Goal: Task Accomplishment & Management: Manage account settings

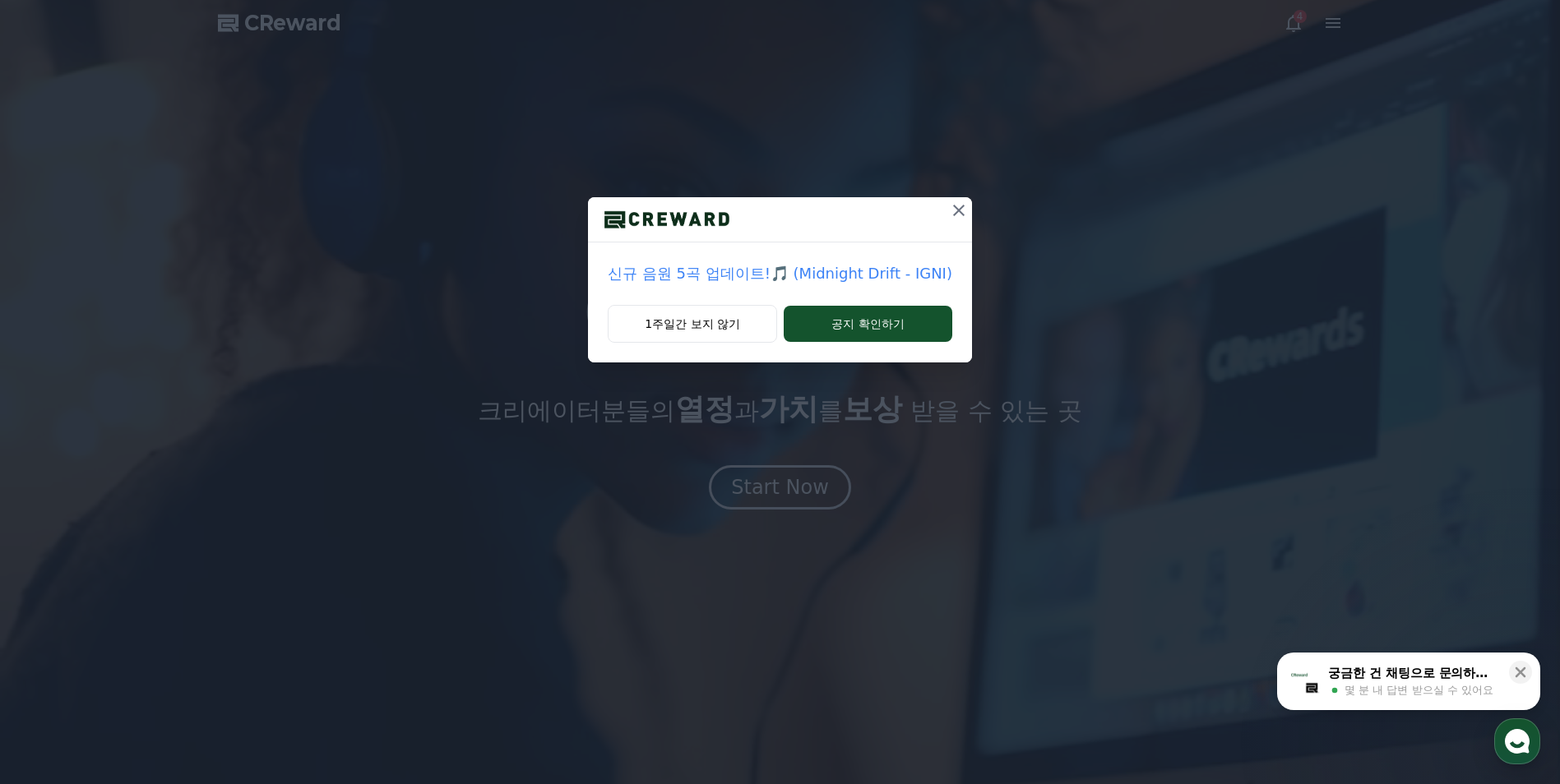
click at [961, 207] on icon at bounding box center [959, 211] width 20 height 20
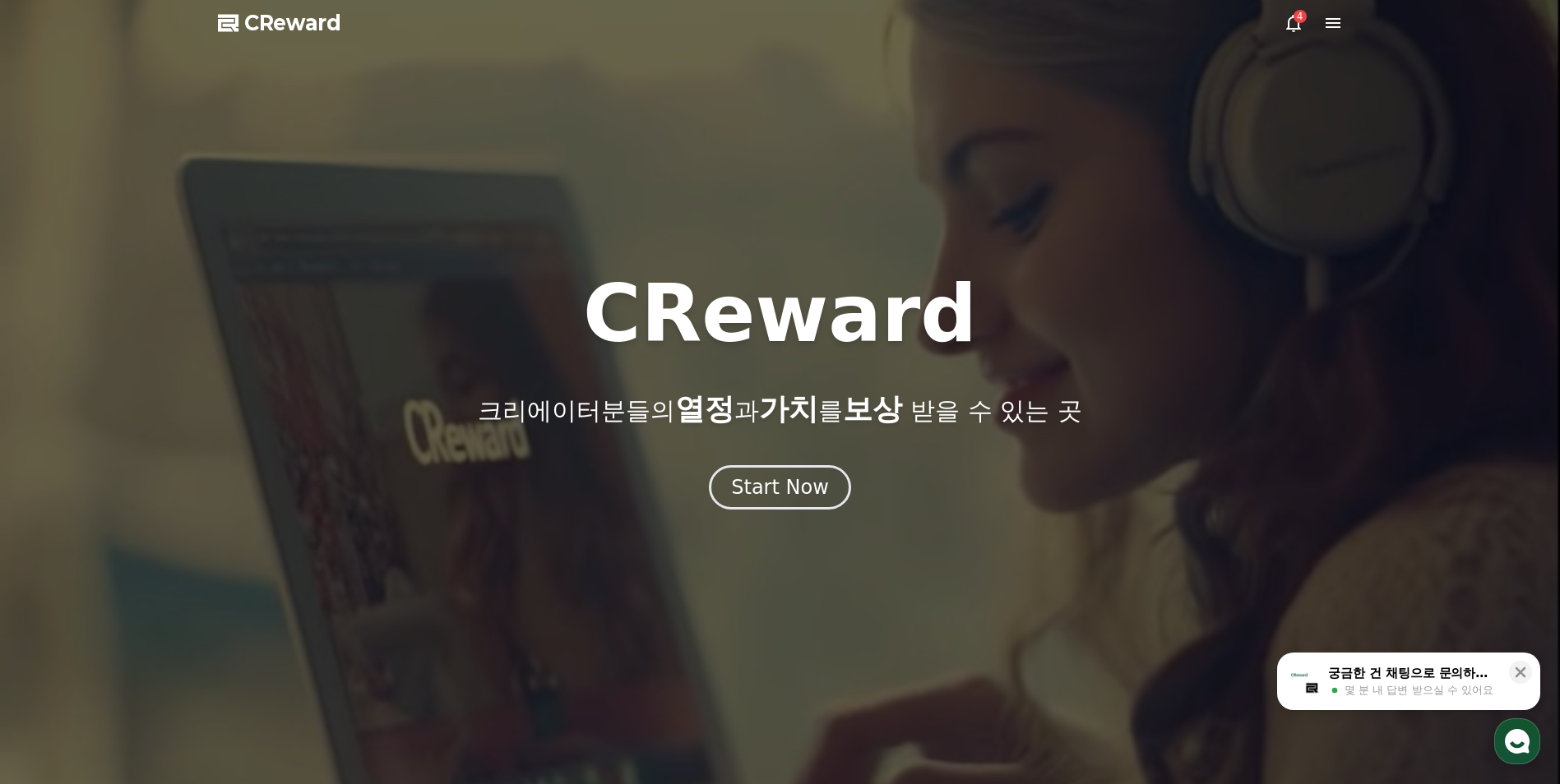
click at [1299, 25] on icon at bounding box center [1293, 22] width 14 height 17
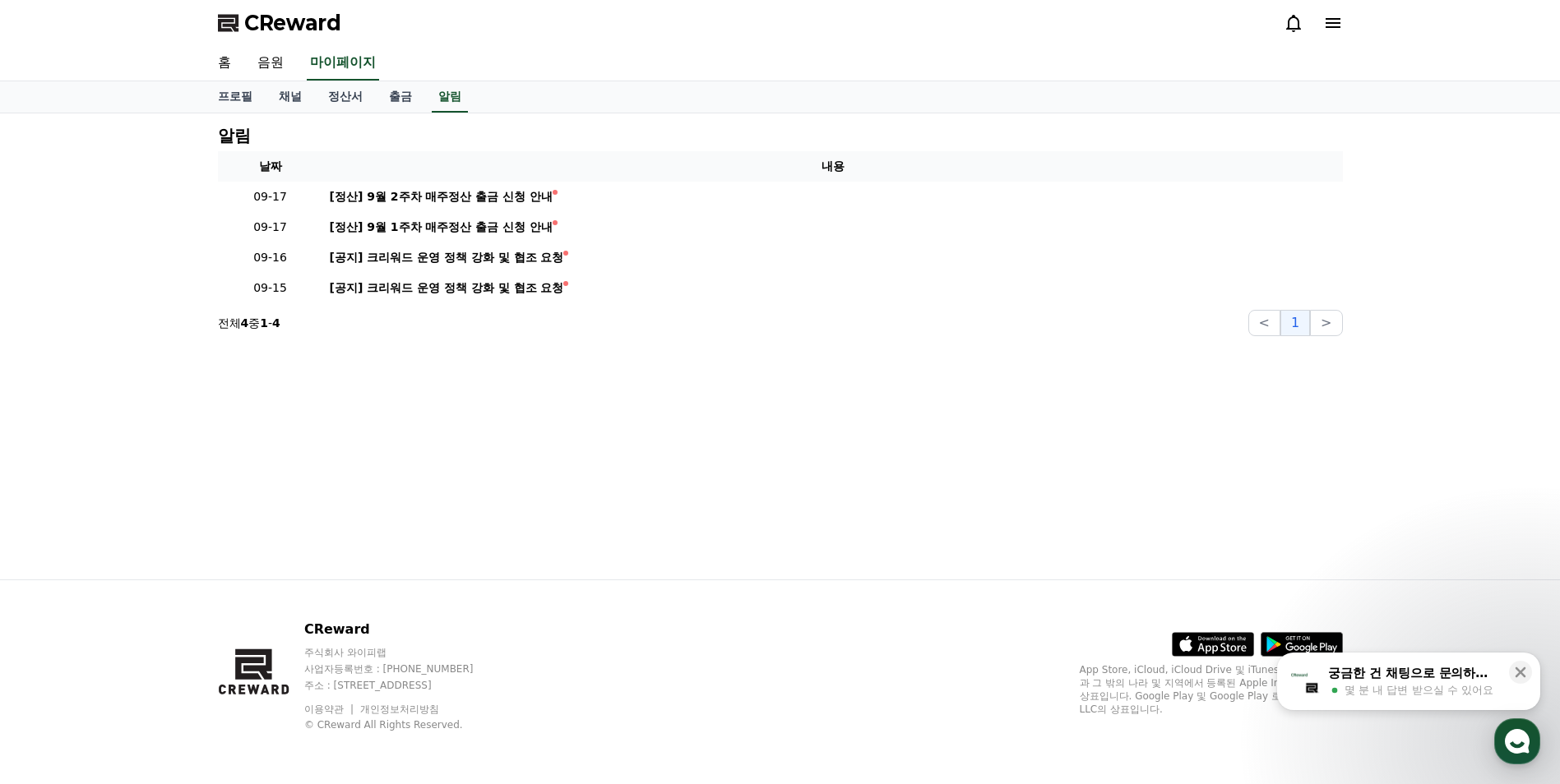
click at [305, 64] on div "홈 음원 마이페이지" at bounding box center [780, 63] width 1152 height 34
click at [250, 84] on link "프로필" at bounding box center [235, 97] width 61 height 31
select select "**********"
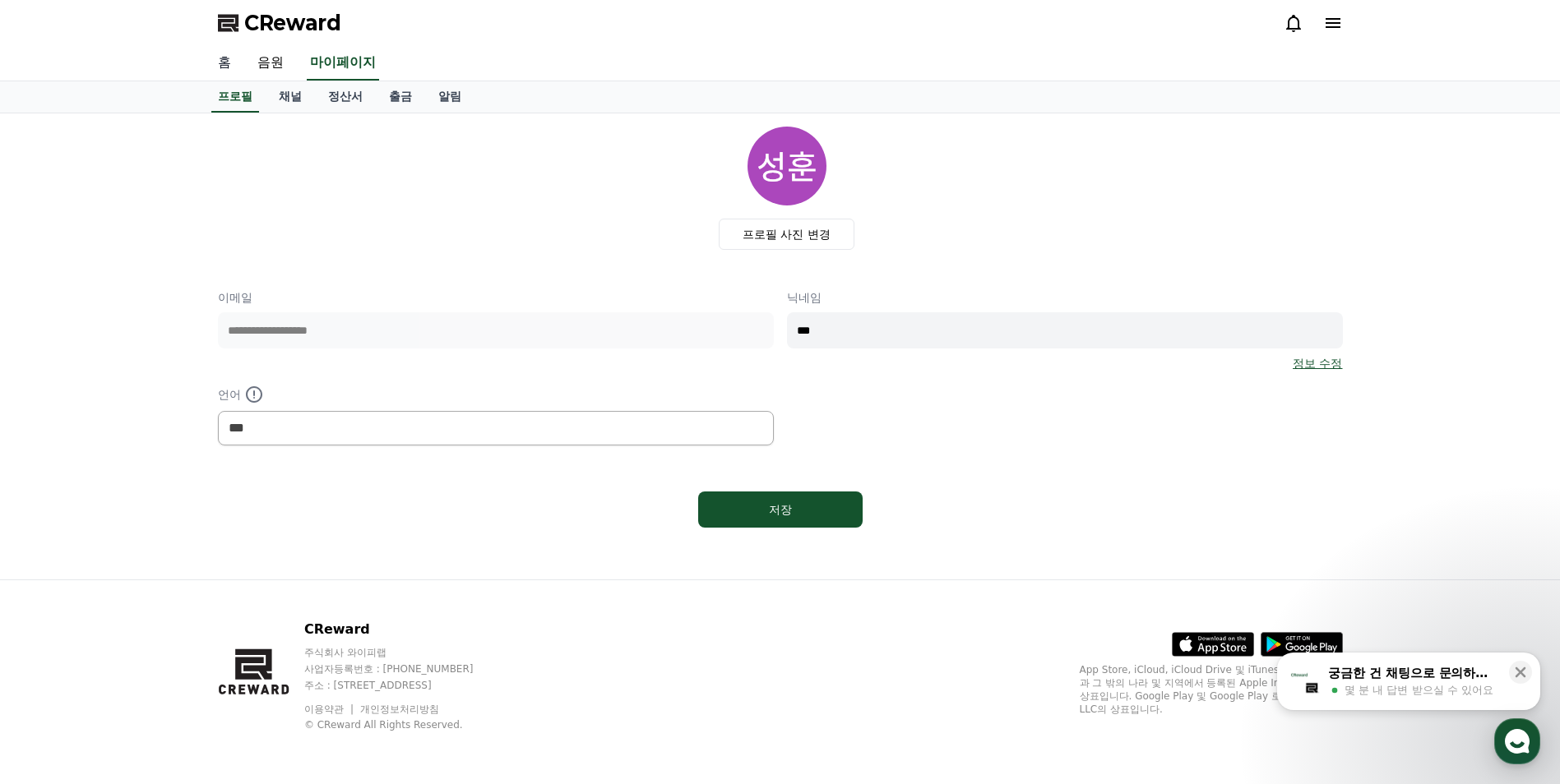
click at [232, 65] on link "홈" at bounding box center [224, 63] width 39 height 34
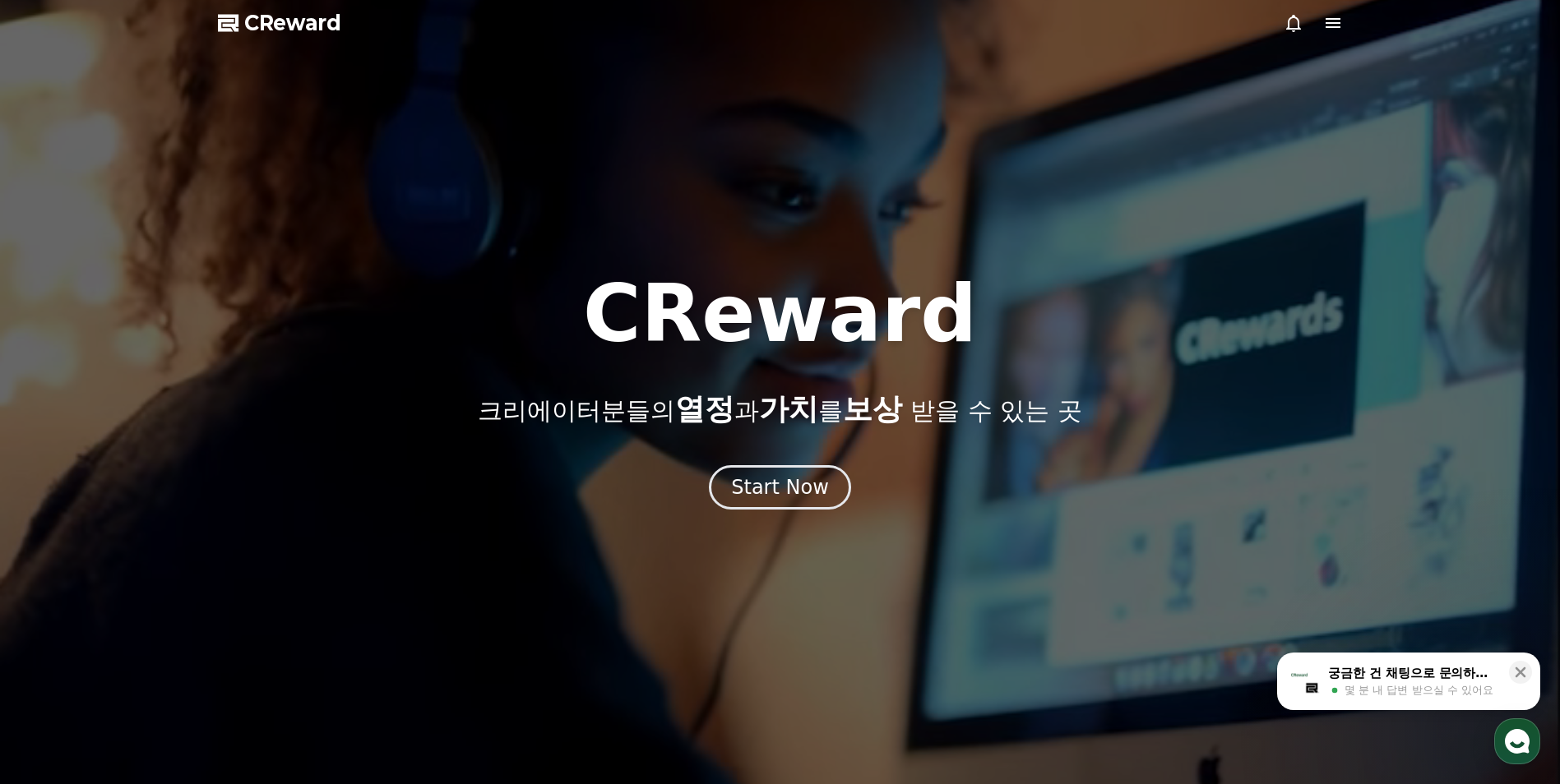
click at [269, 23] on span "CReward" at bounding box center [293, 22] width 97 height 26
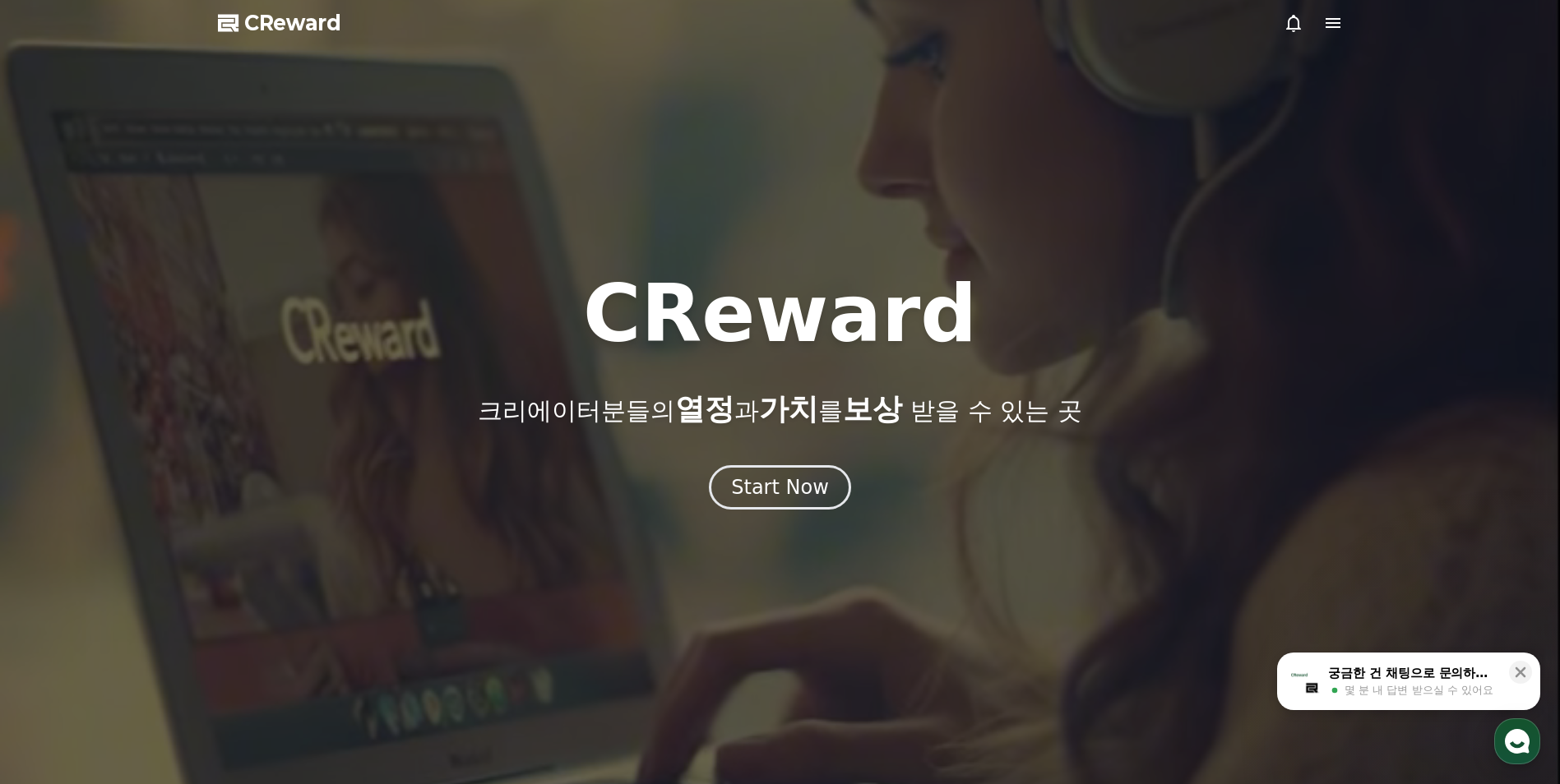
click at [1337, 23] on icon at bounding box center [1333, 22] width 14 height 10
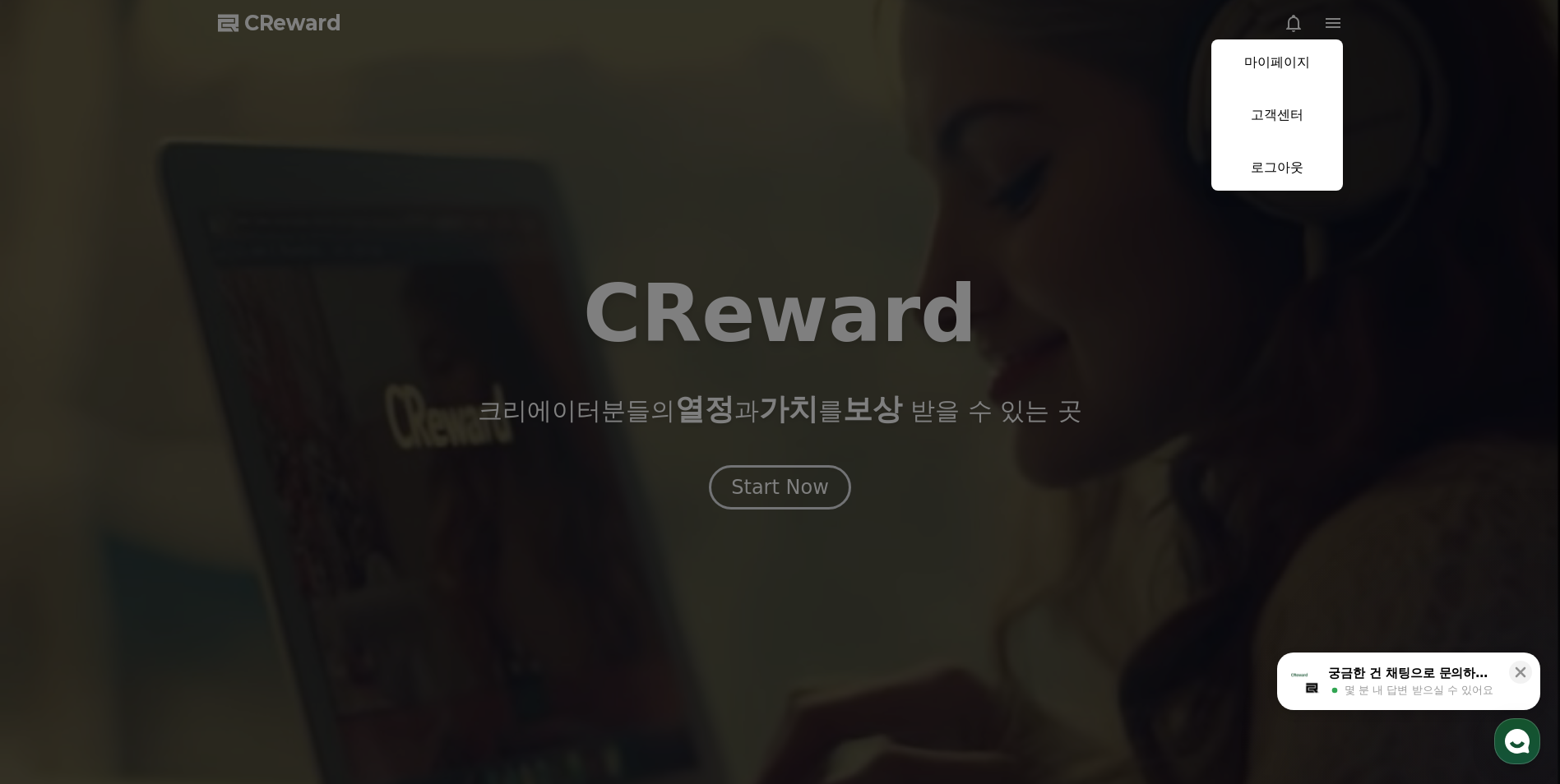
click at [1006, 342] on button "close" at bounding box center [780, 392] width 1560 height 784
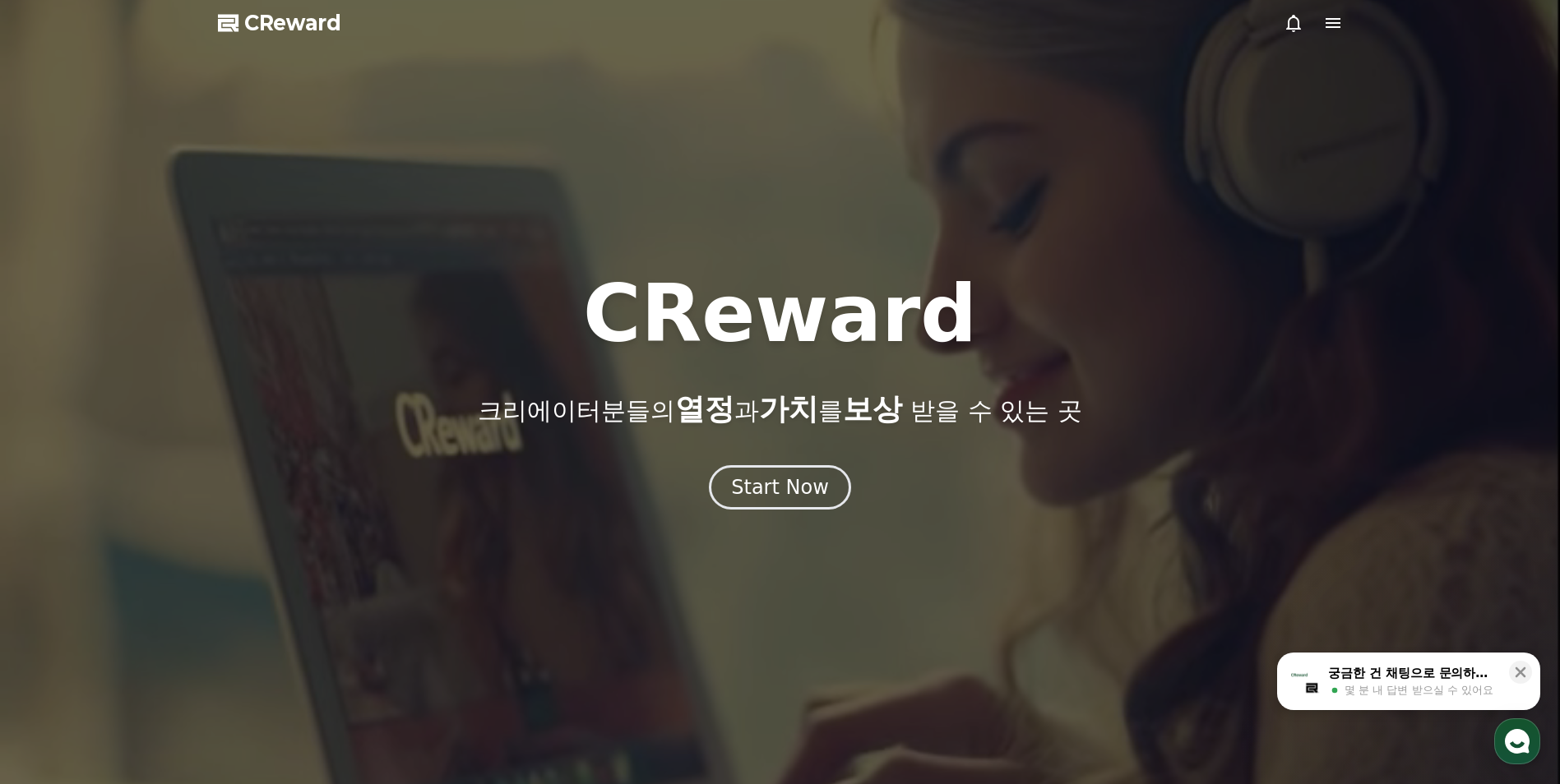
click at [292, 29] on span "CReward" at bounding box center [293, 22] width 97 height 26
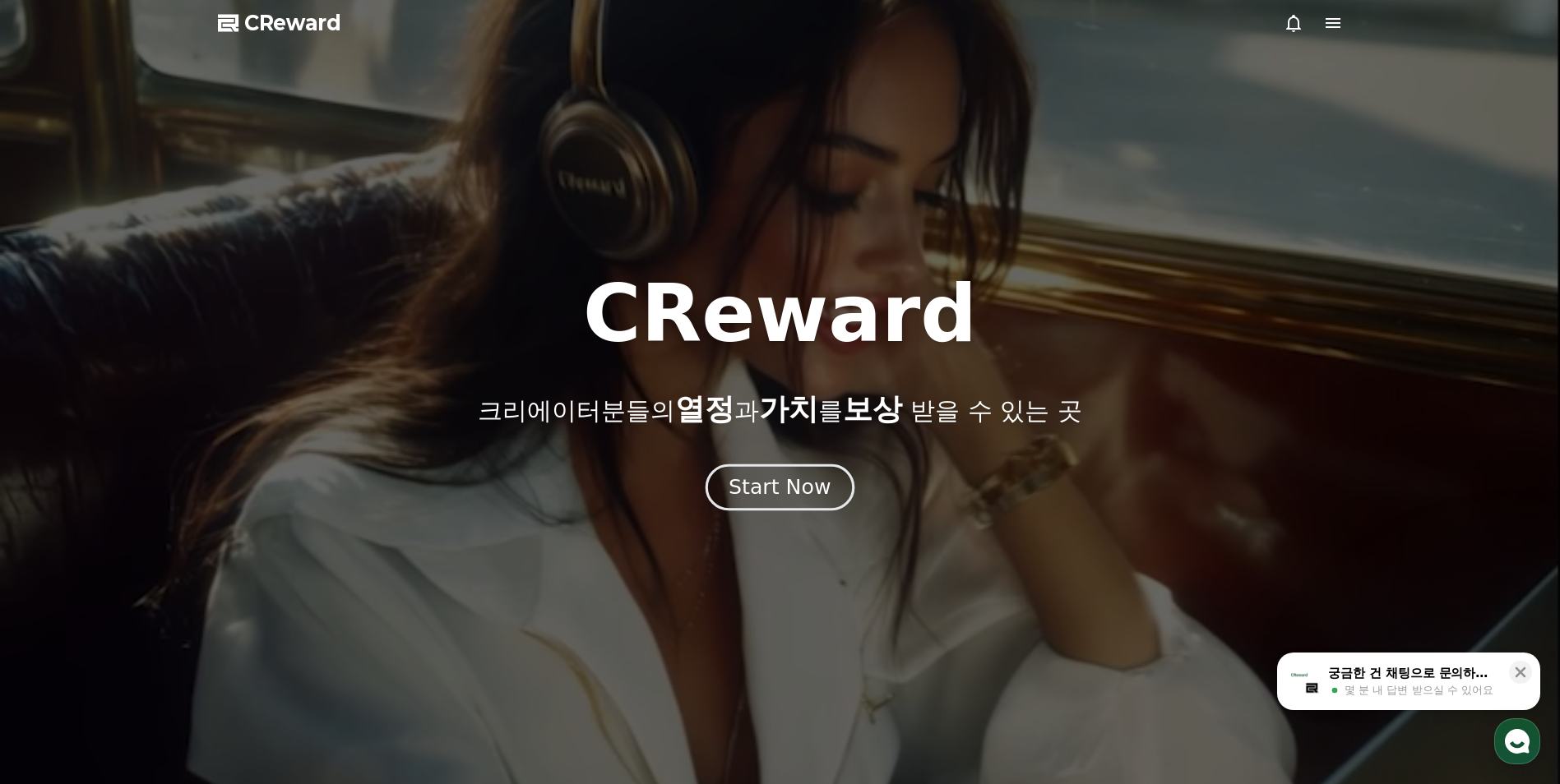
click at [797, 503] on button "Start Now" at bounding box center [780, 488] width 149 height 47
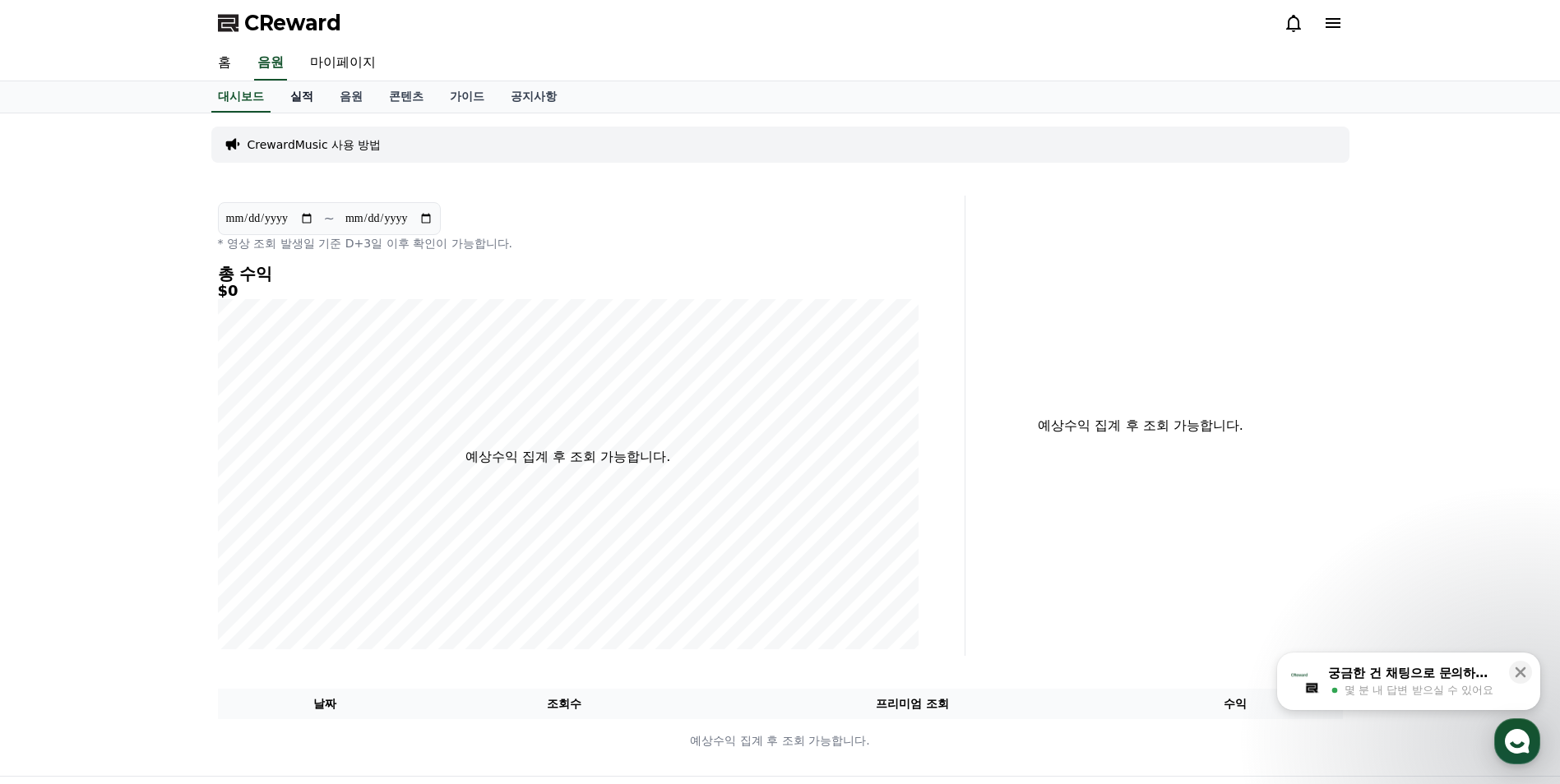
click at [295, 99] on link "실적" at bounding box center [302, 97] width 49 height 31
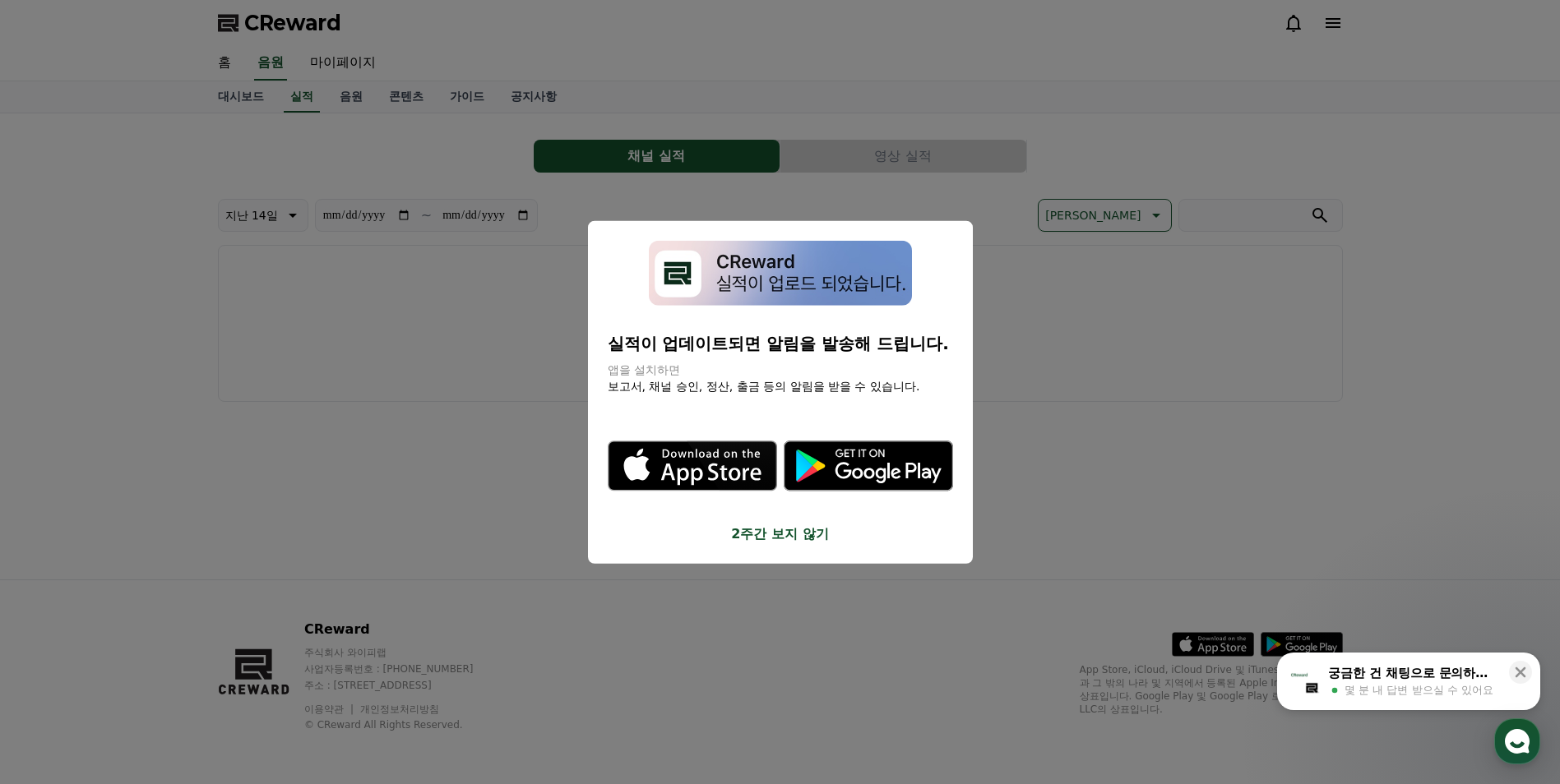
click at [355, 98] on button "close modal" at bounding box center [780, 392] width 1560 height 784
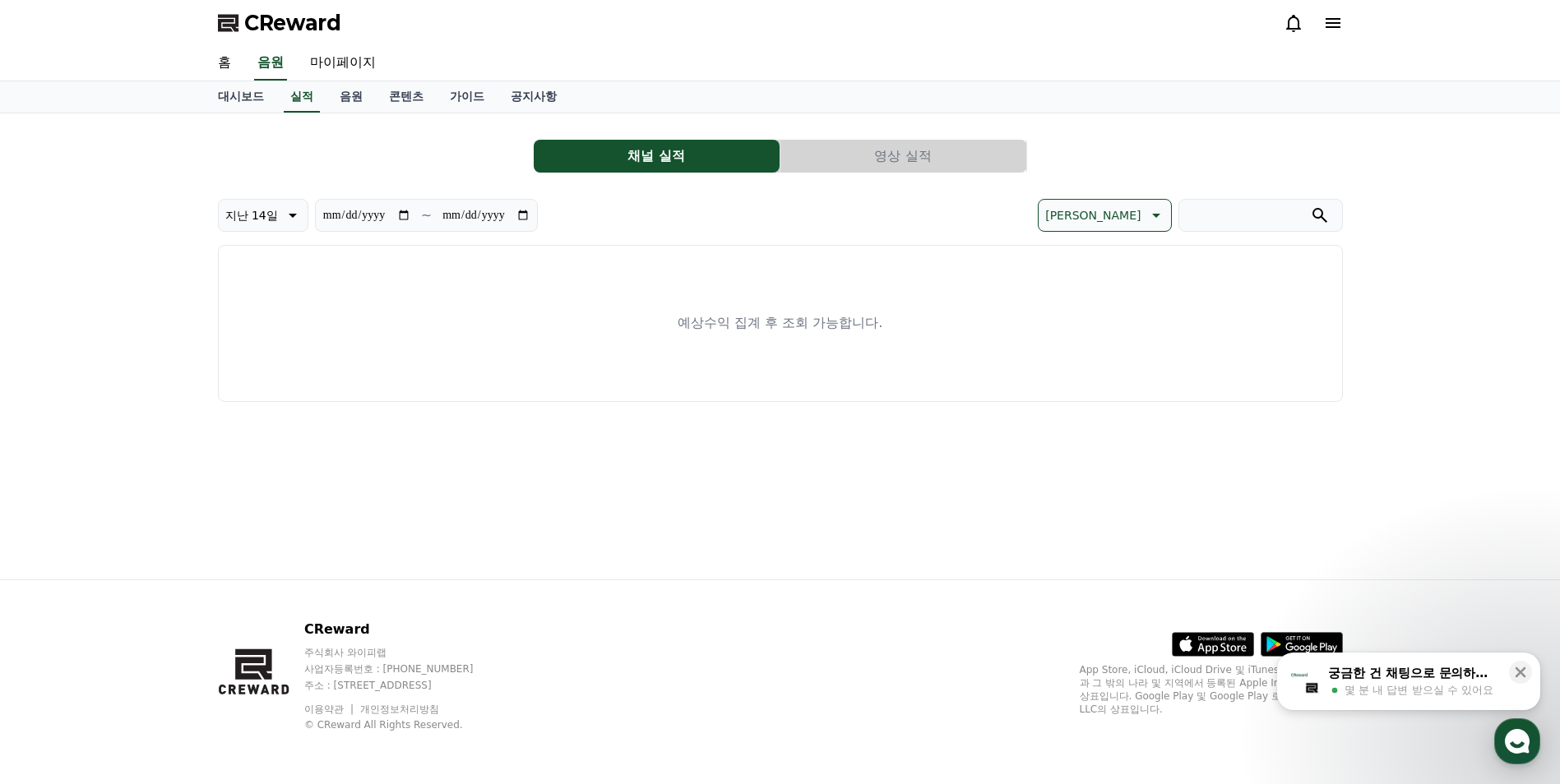
click at [355, 98] on link "음원" at bounding box center [351, 97] width 49 height 31
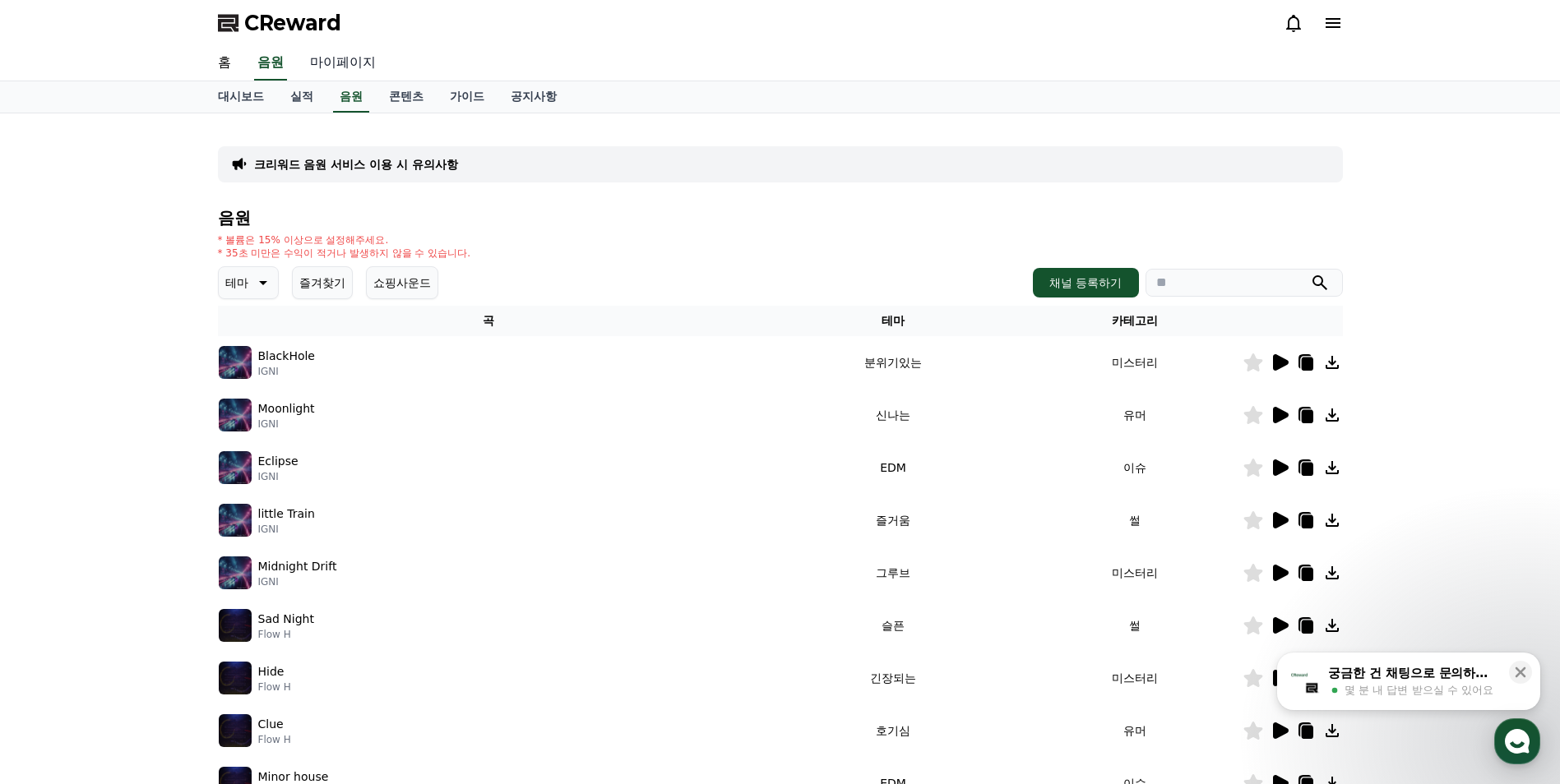
click at [330, 64] on link "마이페이지" at bounding box center [343, 63] width 92 height 34
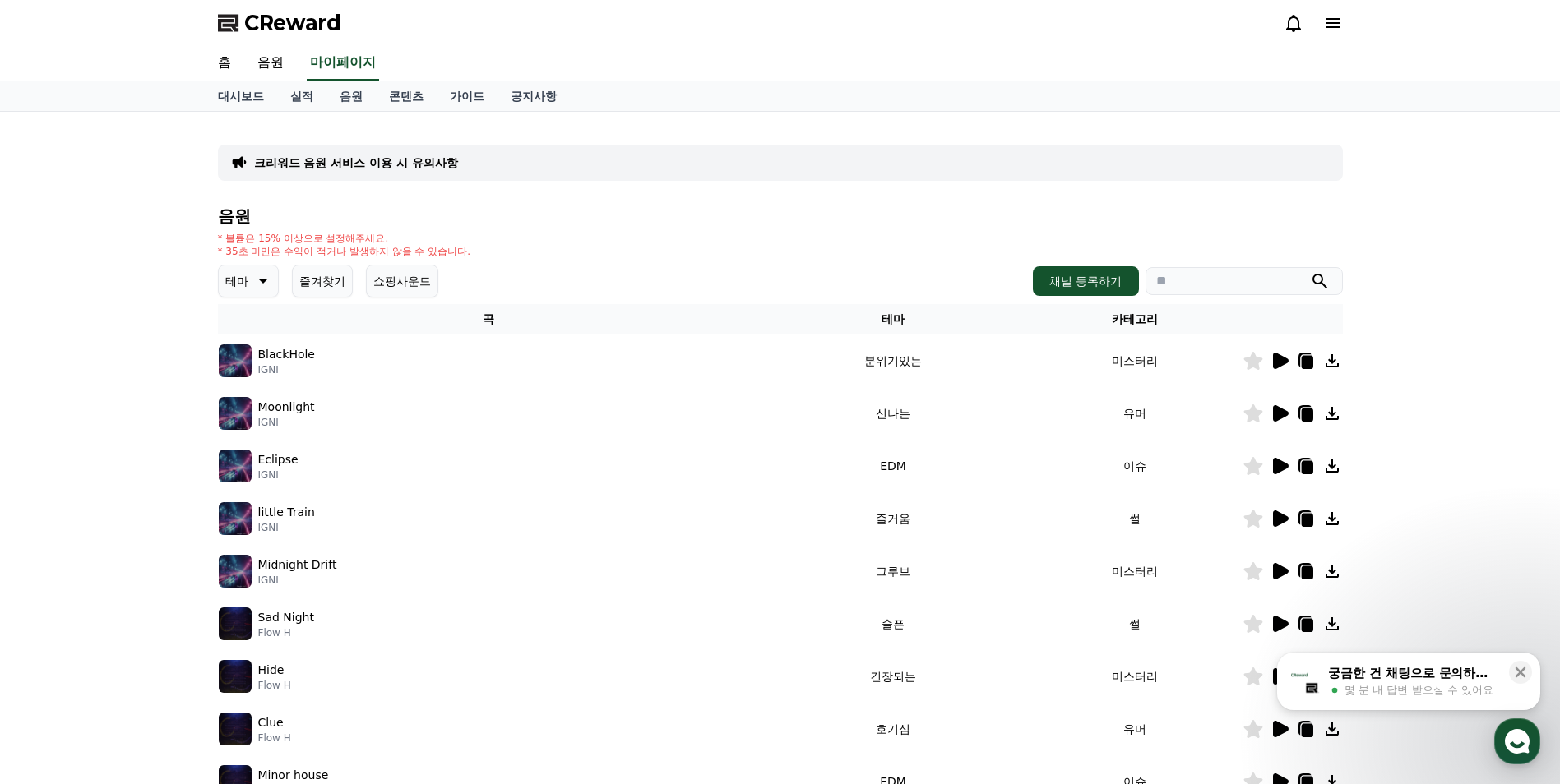
select select "**********"
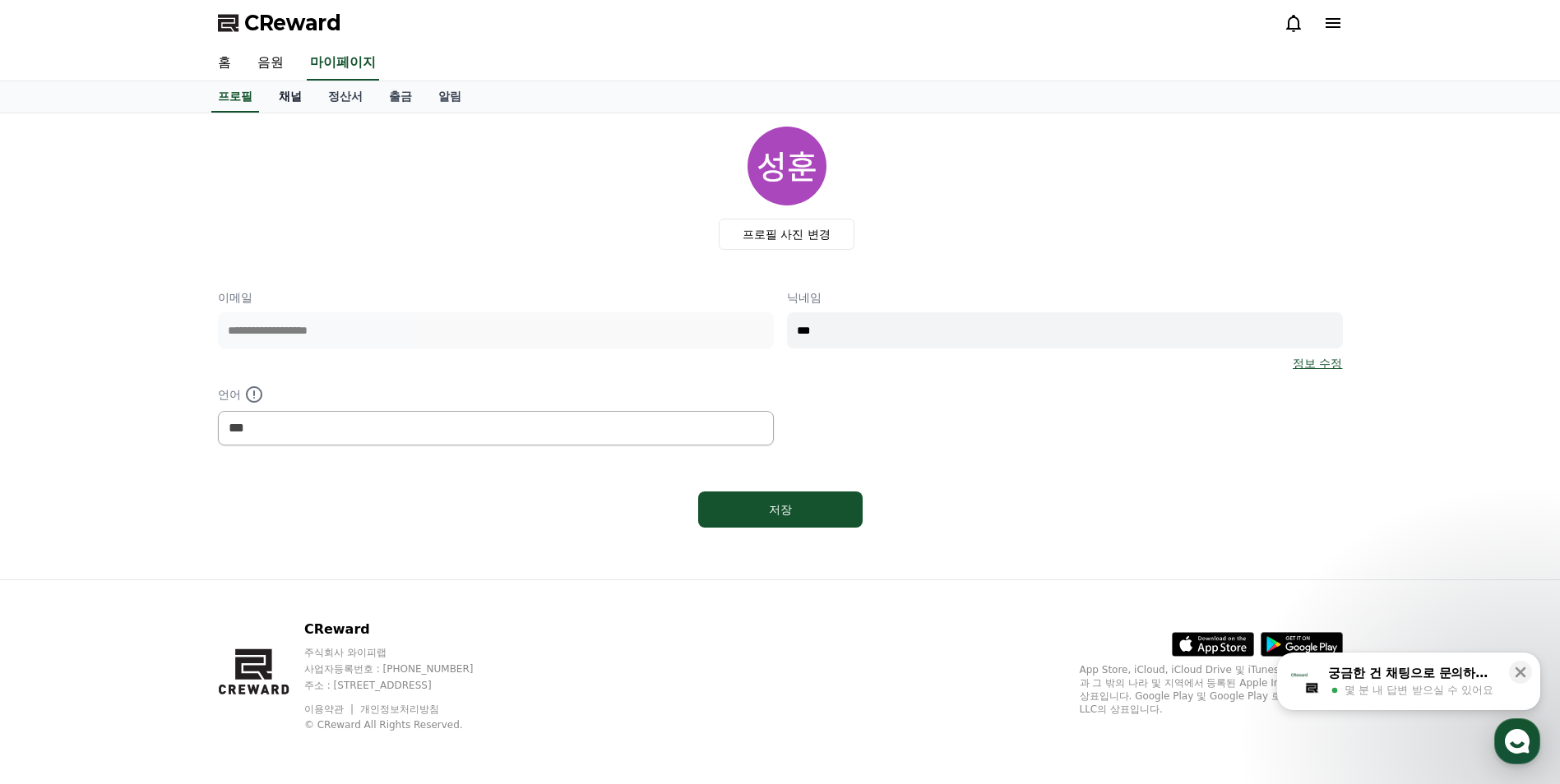
click at [285, 97] on link "채널" at bounding box center [290, 97] width 49 height 31
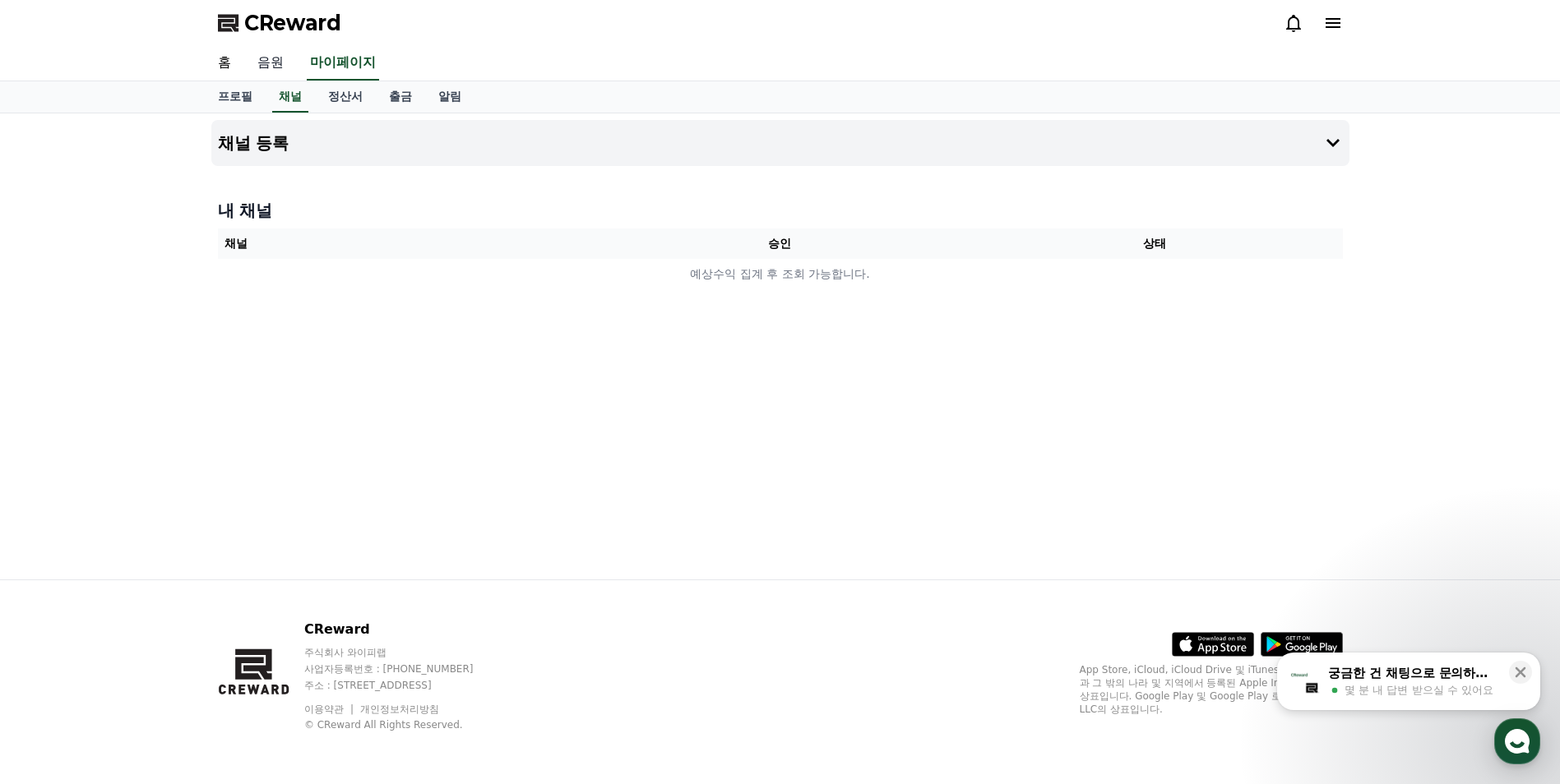
click at [277, 62] on link "음원" at bounding box center [270, 63] width 53 height 34
